Goal: Find specific page/section: Find specific page/section

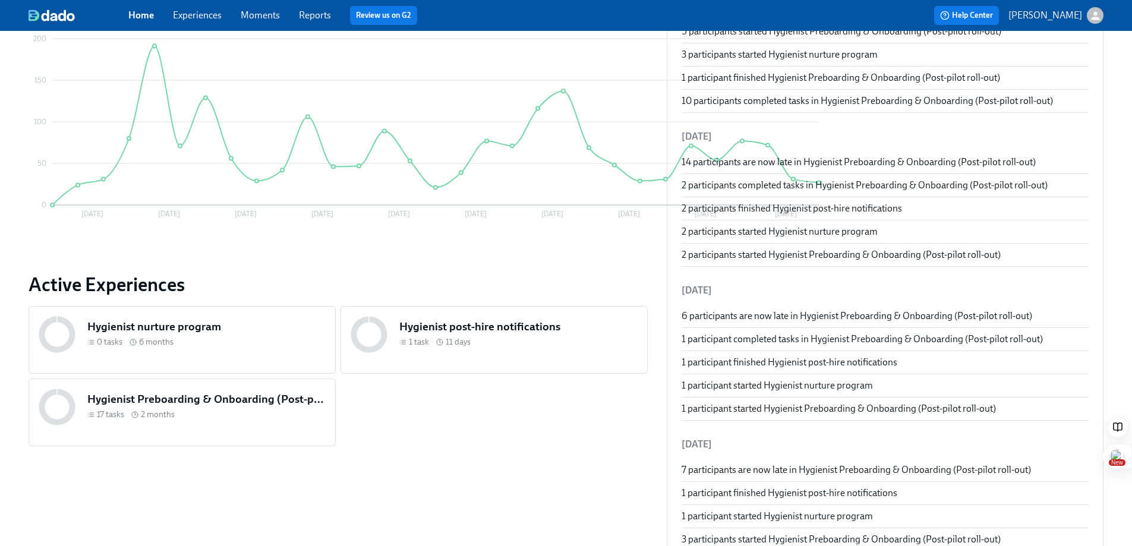
scroll to position [387, 0]
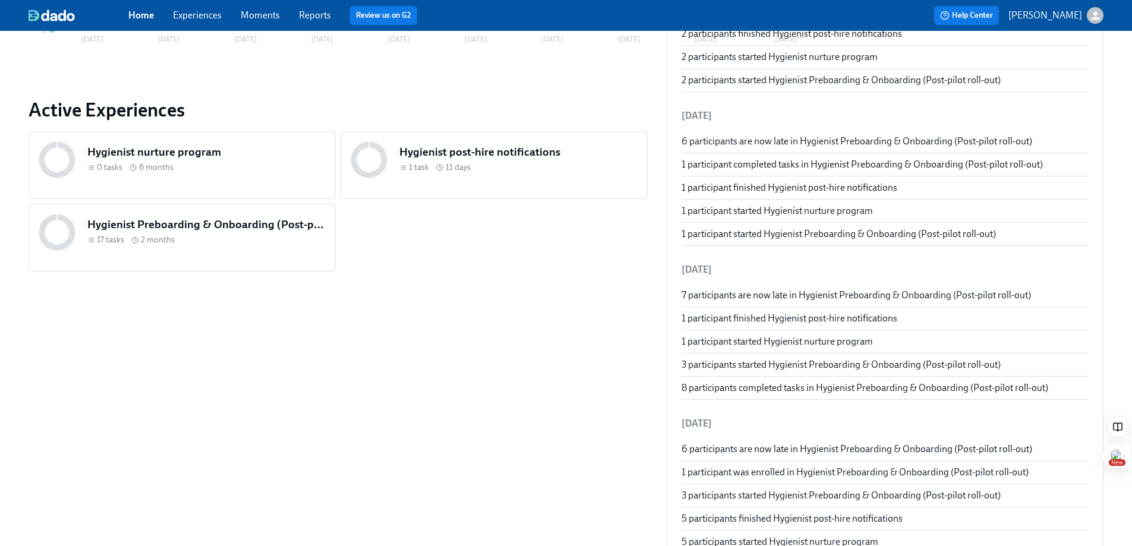
click at [326, 234] on div "17 tasks 2 months" at bounding box center [206, 239] width 238 height 11
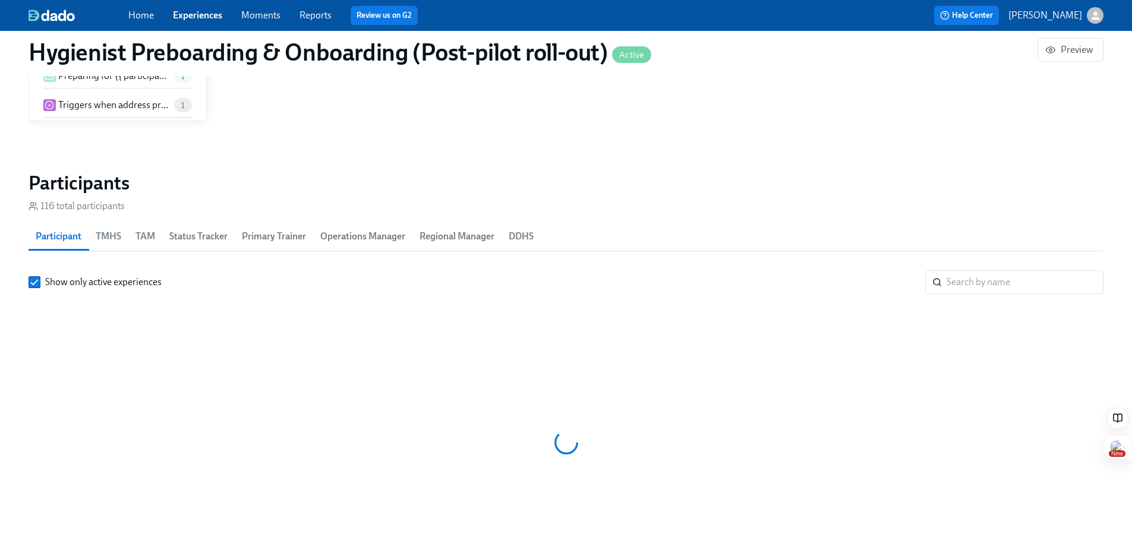
scroll to position [0, 10898]
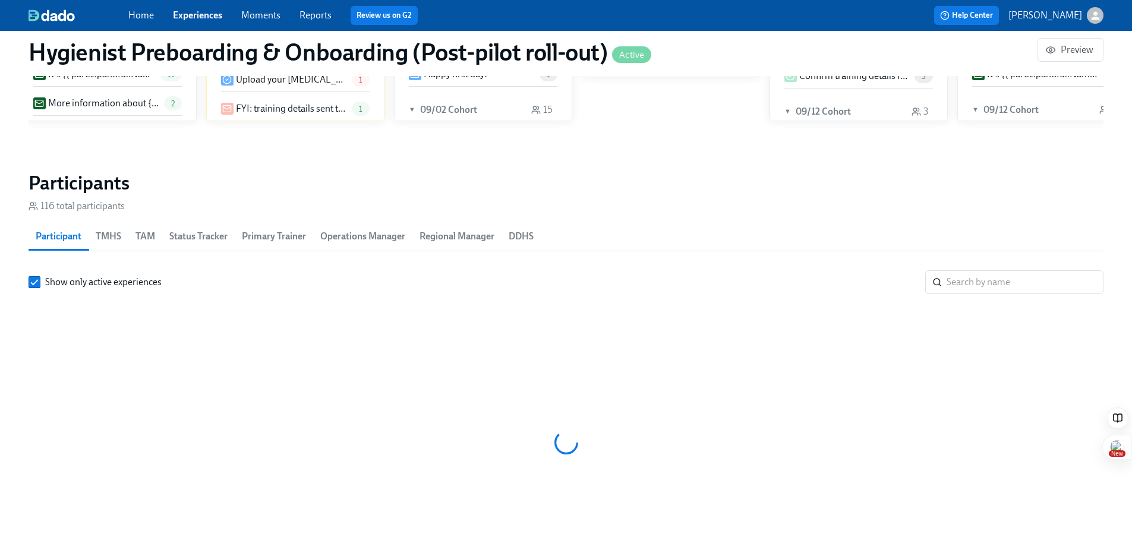
click at [95, 235] on button "TMHS" at bounding box center [109, 236] width 40 height 29
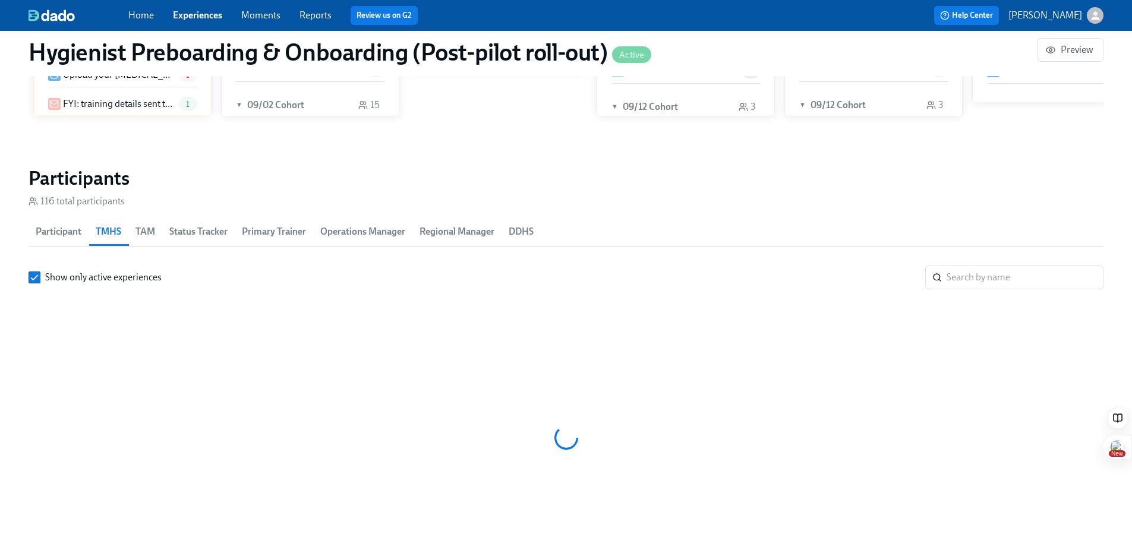
scroll to position [1226, 0]
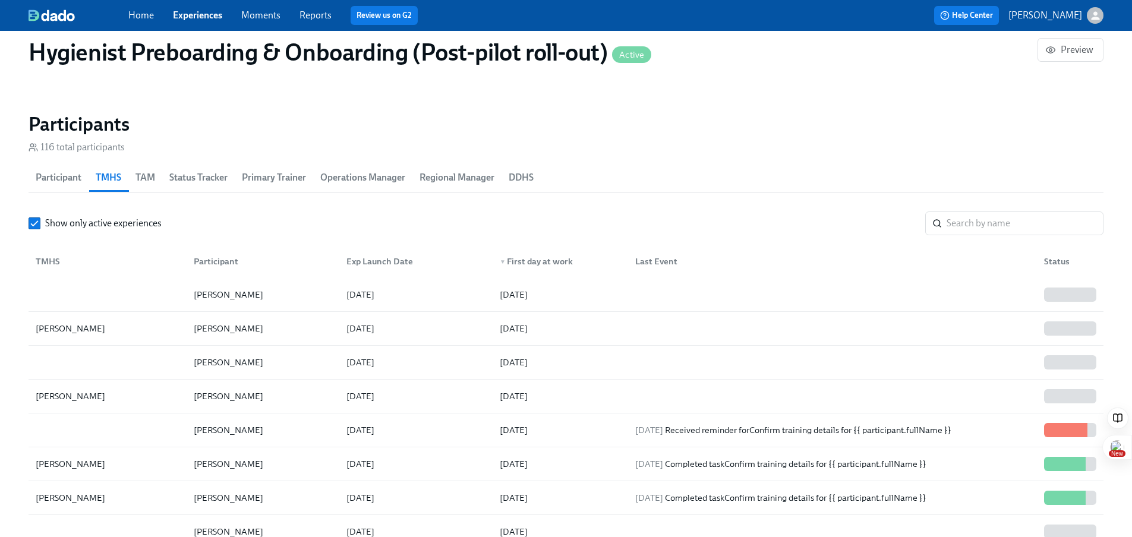
click at [77, 266] on div "TMHS" at bounding box center [107, 262] width 153 height 24
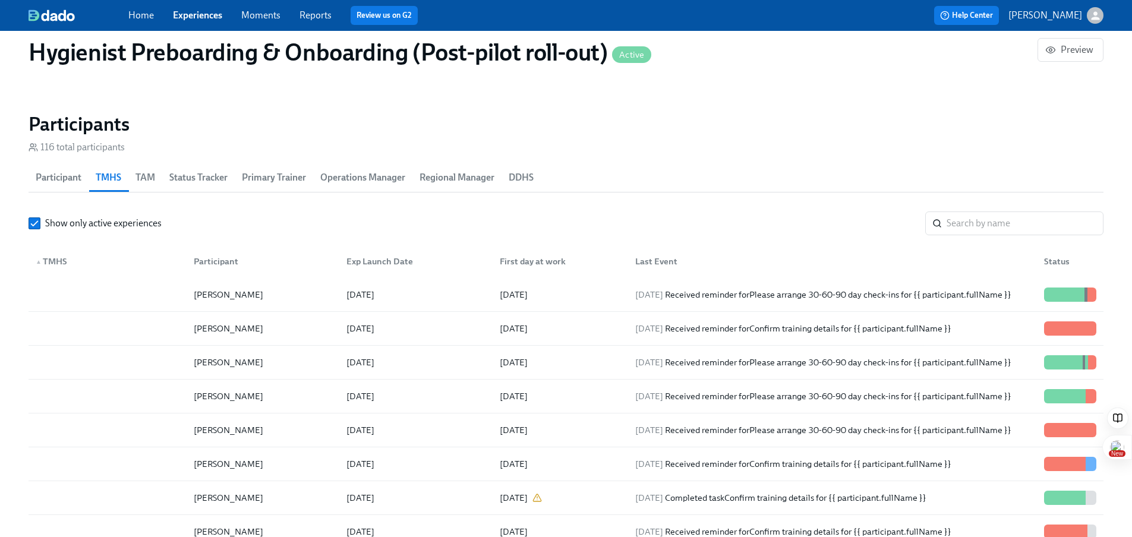
click at [99, 263] on div "▲ TMHS" at bounding box center [107, 262] width 153 height 24
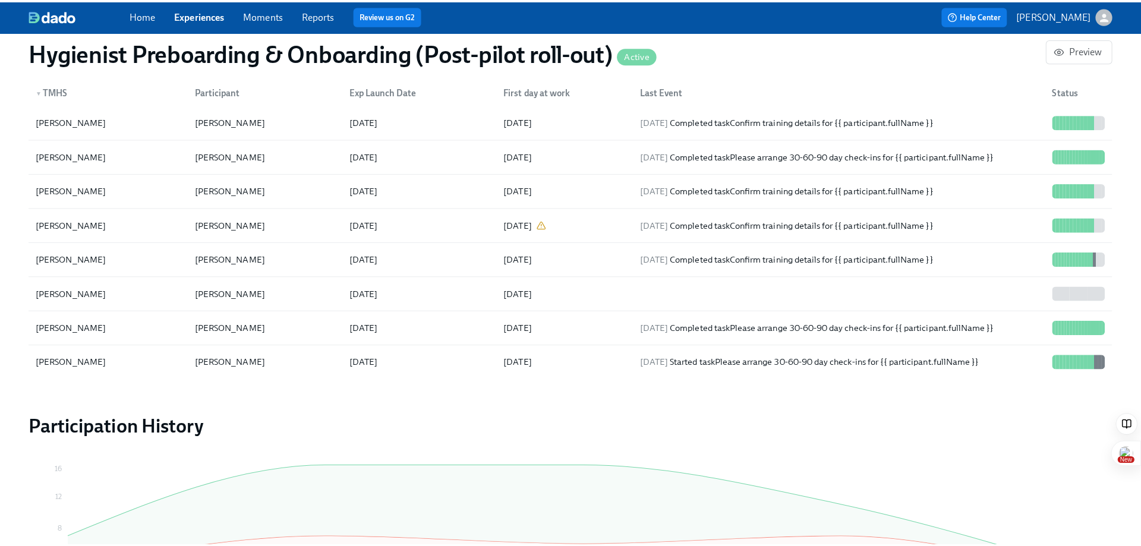
scroll to position [1676, 0]
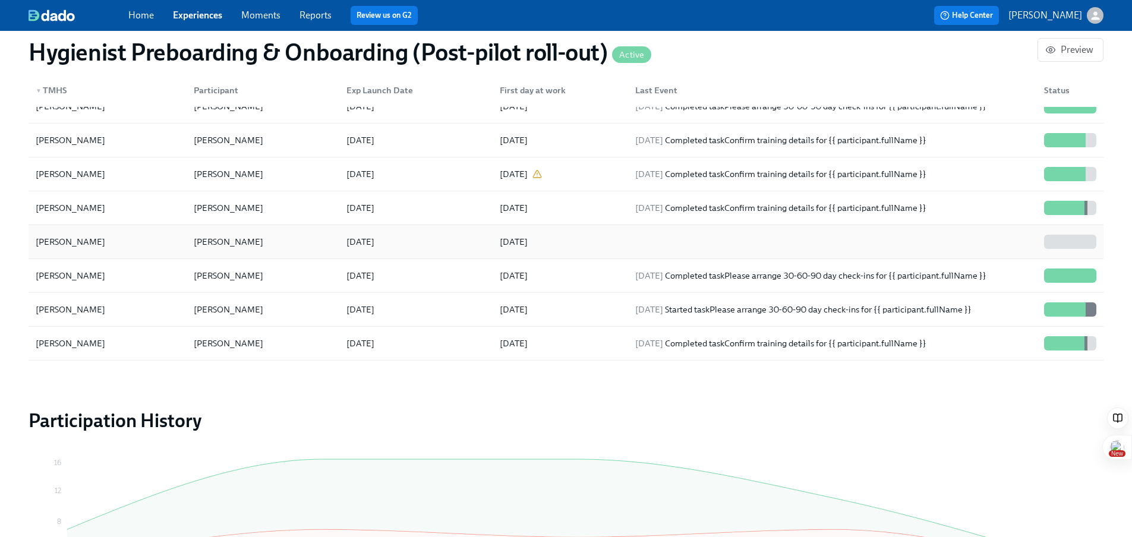
click at [150, 240] on div "[PERSON_NAME]" at bounding box center [107, 242] width 153 height 24
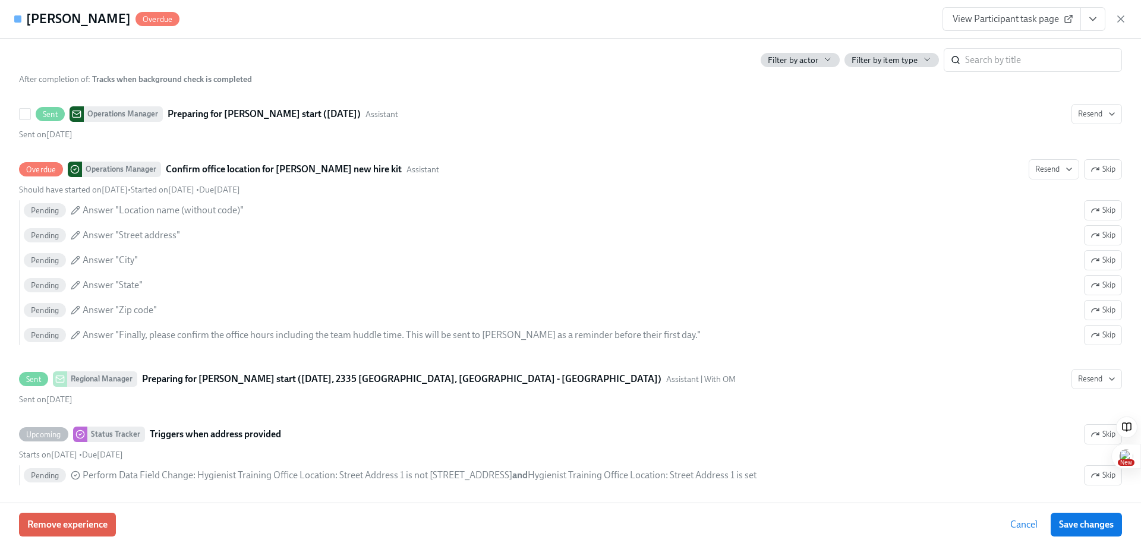
scroll to position [804, 0]
